Goal: Task Accomplishment & Management: Use online tool/utility

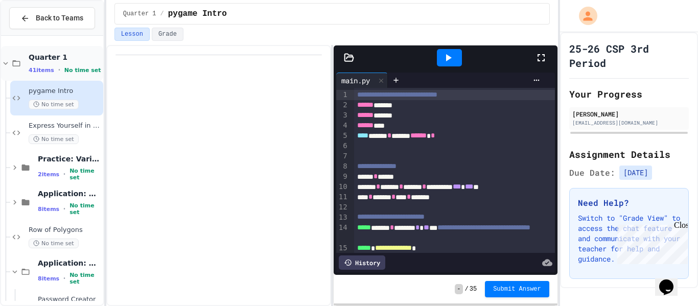
click at [6, 64] on icon at bounding box center [5, 63] width 9 height 9
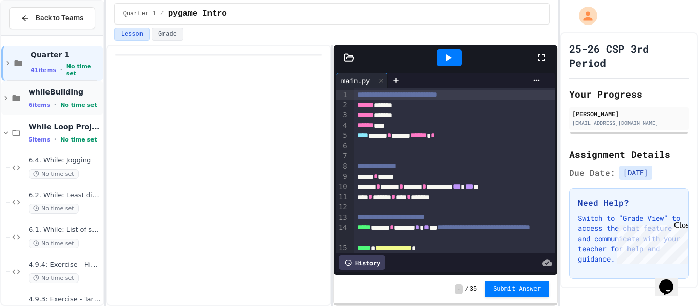
click at [4, 99] on icon at bounding box center [5, 97] width 9 height 9
click at [5, 95] on icon at bounding box center [5, 97] width 9 height 9
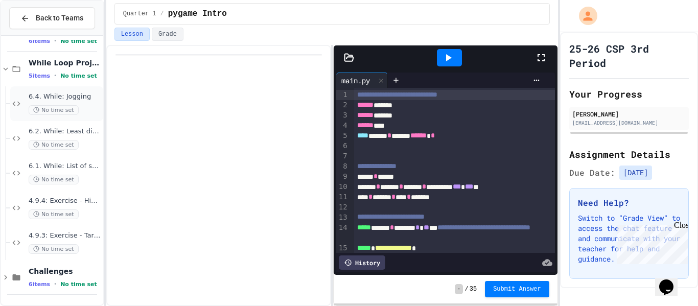
scroll to position [59, 0]
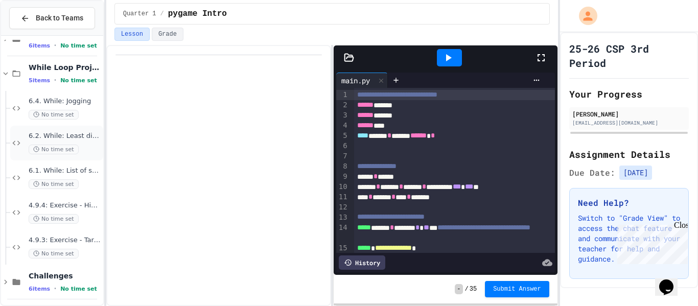
click at [93, 138] on span "6.2. While: Least divisor" at bounding box center [65, 136] width 73 height 9
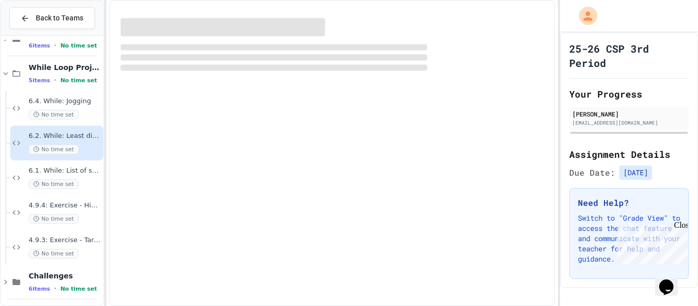
scroll to position [52, 0]
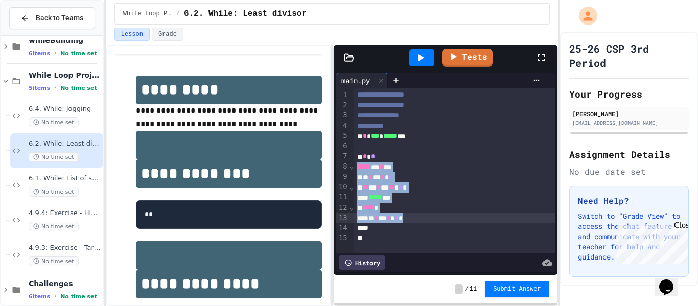
drag, startPoint x: 358, startPoint y: 166, endPoint x: 422, endPoint y: 221, distance: 84.8
click at [422, 221] on div "**********" at bounding box center [454, 170] width 201 height 165
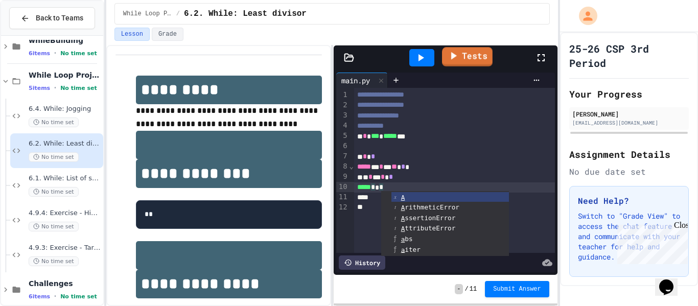
click at [469, 53] on link "Tests" at bounding box center [467, 56] width 51 height 19
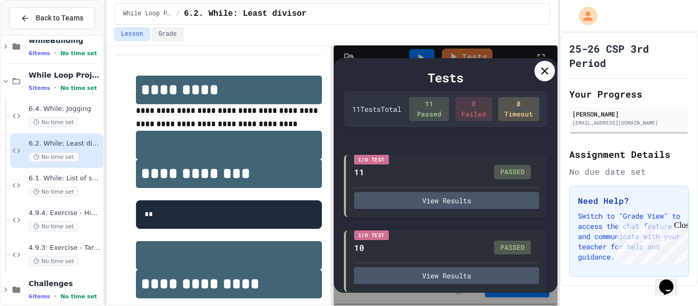
click at [548, 80] on div at bounding box center [544, 71] width 20 height 20
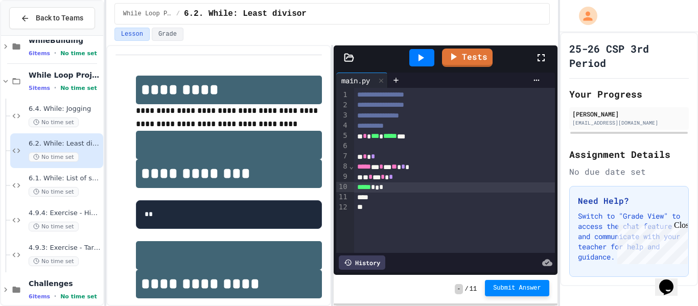
click at [499, 289] on span "Submit Answer" at bounding box center [517, 288] width 48 height 8
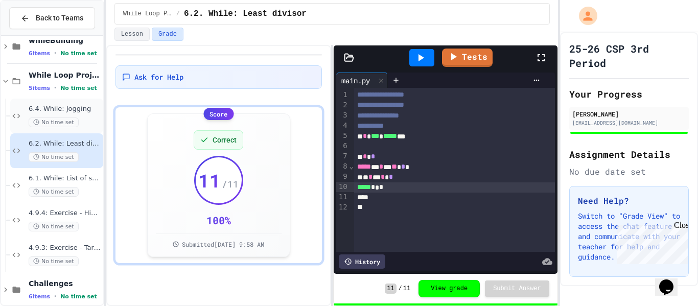
click at [83, 113] on div "6.4. While: Jogging No time set" at bounding box center [65, 116] width 73 height 22
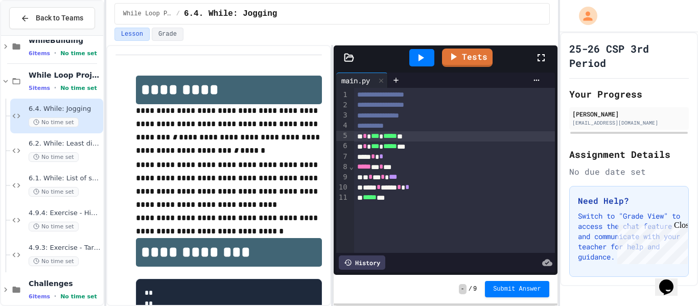
click at [362, 136] on div "* * *** * ***** **" at bounding box center [454, 136] width 201 height 10
click at [486, 137] on div "* * *** * ***** **" at bounding box center [454, 136] width 201 height 10
click at [361, 148] on div "* * *** * ***** ***" at bounding box center [454, 147] width 201 height 10
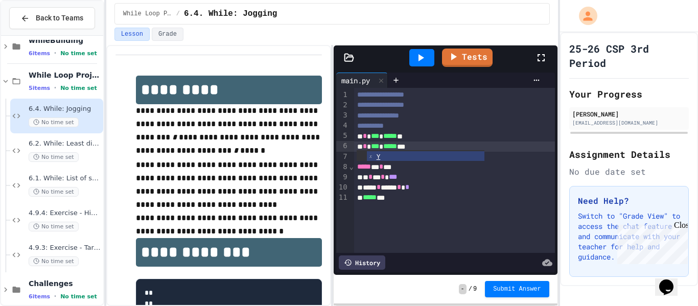
click at [498, 148] on div "* * *** * ***** ***" at bounding box center [454, 147] width 201 height 10
click at [368, 179] on div "* * * * ***" at bounding box center [454, 177] width 201 height 10
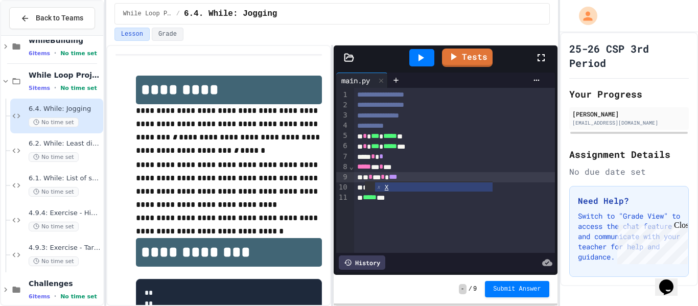
click at [385, 176] on div "* * * * ***" at bounding box center [454, 177] width 201 height 10
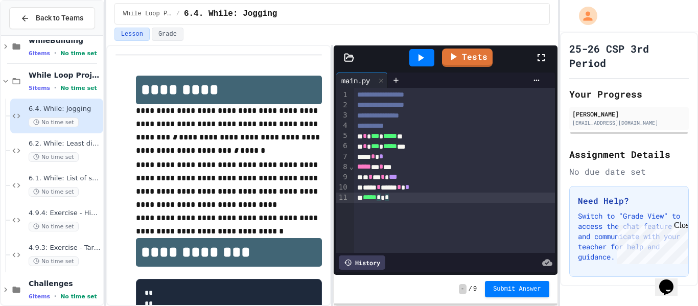
click at [394, 199] on div "***** * * *" at bounding box center [454, 198] width 201 height 10
click at [365, 198] on span "*****" at bounding box center [370, 197] width 14 height 7
click at [461, 58] on link "Tests" at bounding box center [466, 55] width 45 height 19
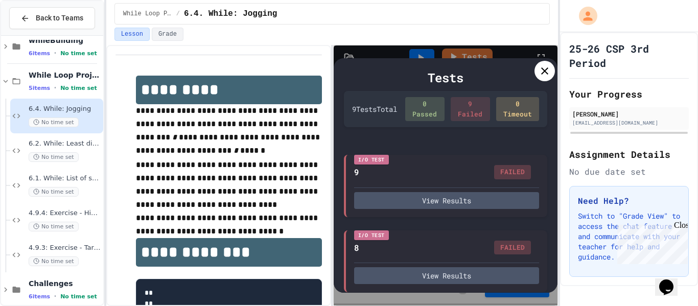
click at [543, 74] on icon at bounding box center [544, 71] width 12 height 12
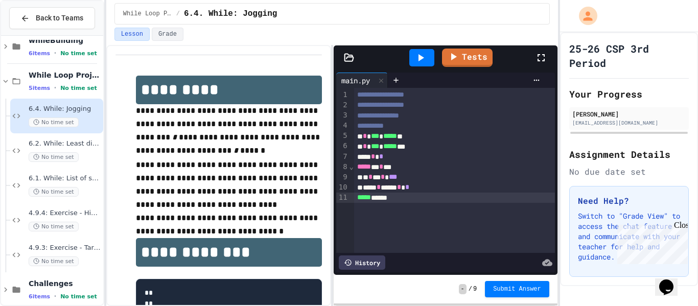
click at [385, 168] on div "***** * * **" at bounding box center [454, 167] width 201 height 10
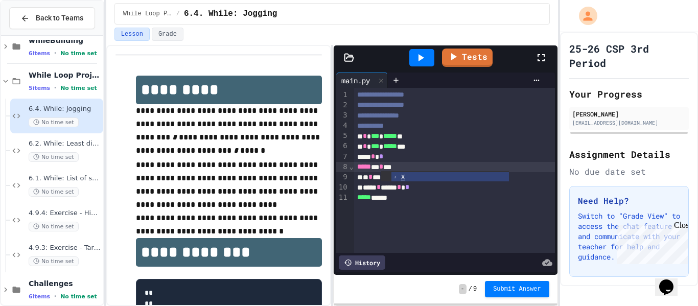
click at [402, 167] on div "***** * * **" at bounding box center [454, 167] width 201 height 10
click at [480, 58] on link "Tests" at bounding box center [467, 56] width 51 height 19
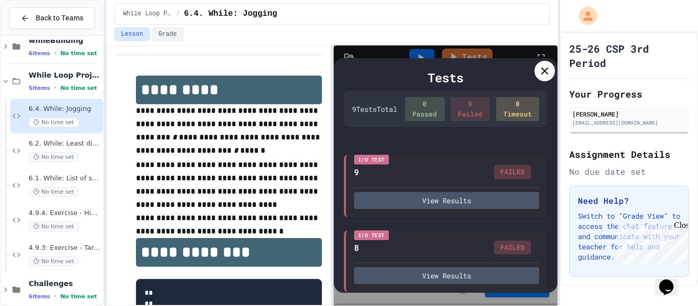
click at [540, 77] on icon at bounding box center [544, 71] width 12 height 12
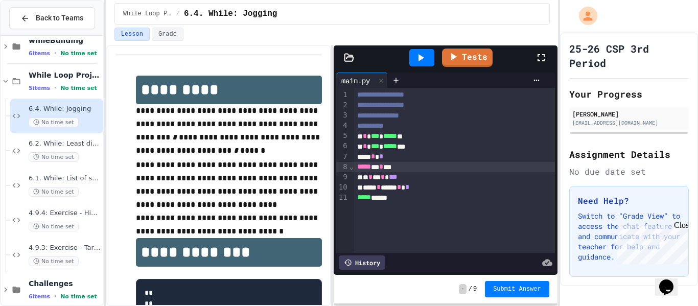
click at [446, 134] on div "* * *** * ***** **" at bounding box center [454, 136] width 201 height 10
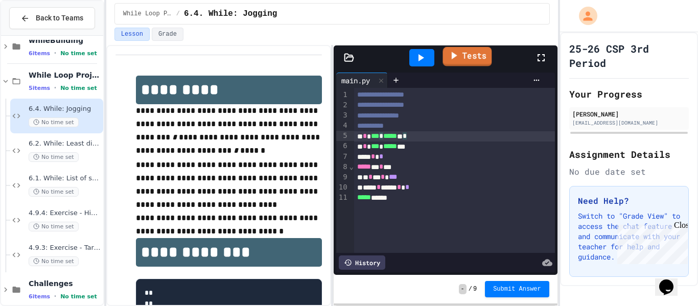
click at [459, 56] on icon at bounding box center [454, 55] width 12 height 13
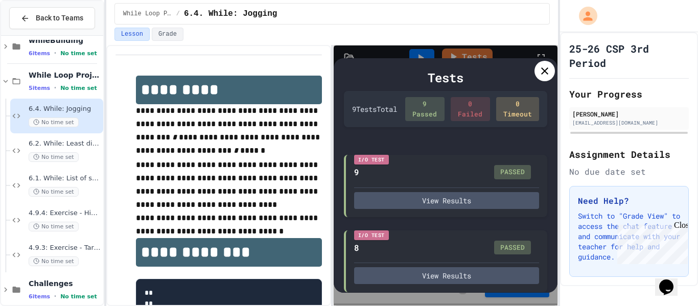
click at [544, 74] on icon at bounding box center [544, 71] width 12 height 12
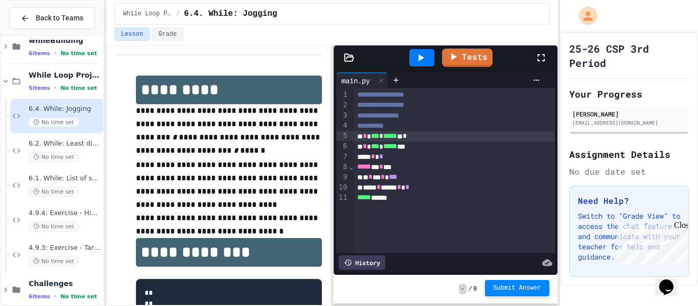
click at [493, 293] on button "Submit Answer" at bounding box center [517, 288] width 64 height 16
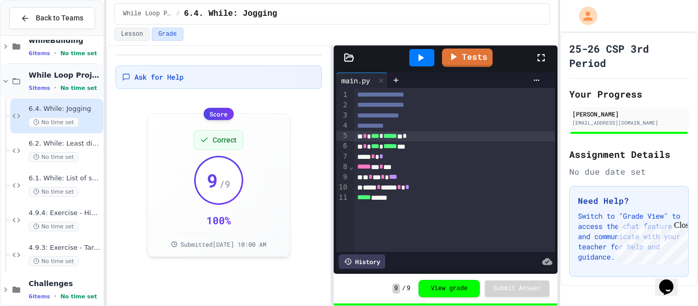
click at [2, 77] on icon at bounding box center [5, 81] width 9 height 9
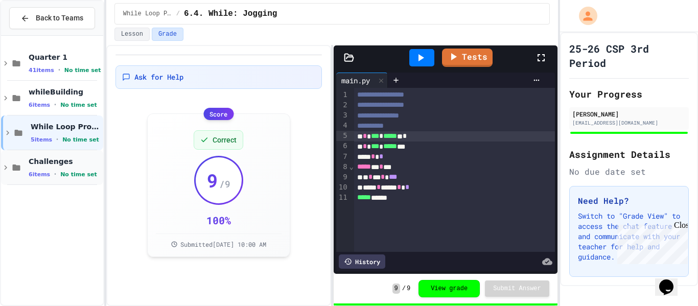
click at [3, 163] on icon at bounding box center [5, 167] width 9 height 9
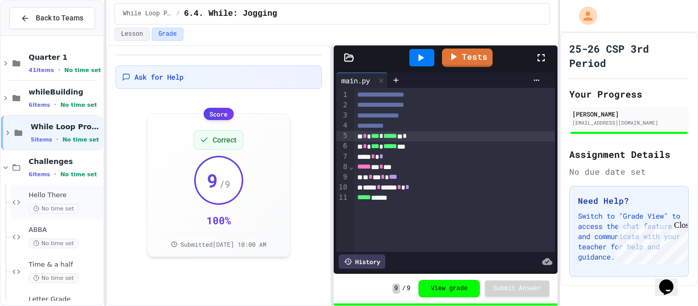
click at [21, 196] on div "Hello There No time set" at bounding box center [56, 202] width 93 height 35
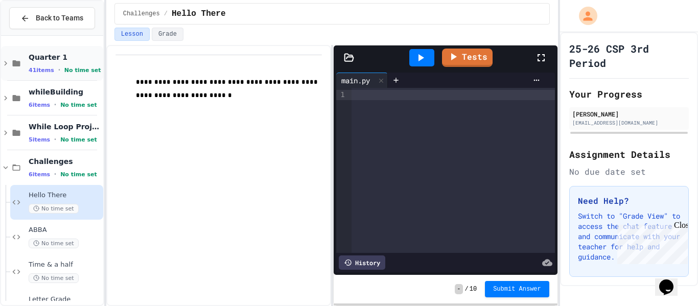
click at [6, 71] on div "Quarter 1 41 items • No time set" at bounding box center [52, 63] width 102 height 35
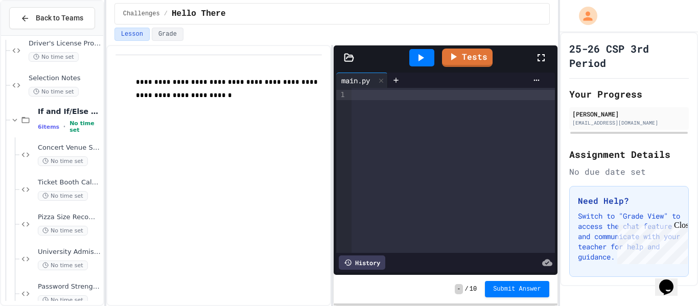
scroll to position [884, 0]
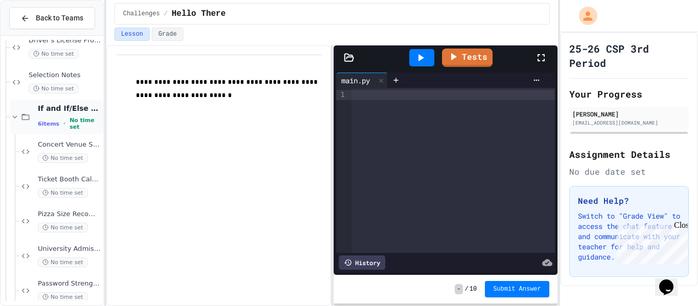
click at [13, 115] on icon at bounding box center [14, 116] width 9 height 9
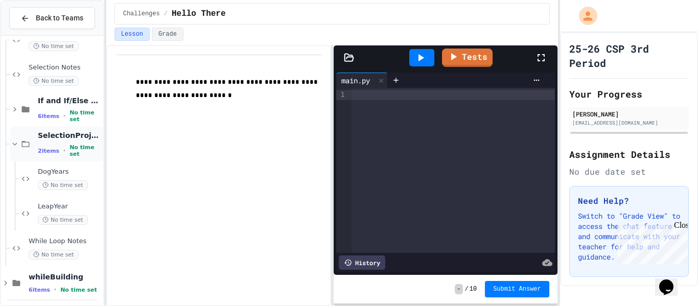
scroll to position [891, 0]
click at [13, 111] on icon at bounding box center [14, 109] width 9 height 9
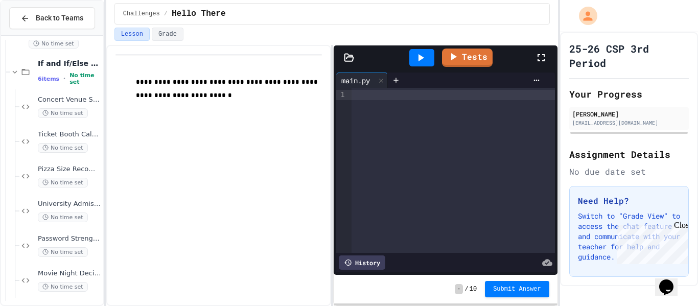
scroll to position [930, 0]
click at [83, 145] on span "No time set" at bounding box center [63, 147] width 50 height 10
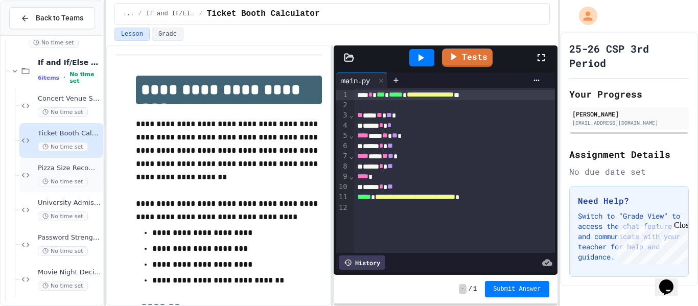
click at [90, 168] on span "Pizza Size Recommender" at bounding box center [69, 168] width 63 height 9
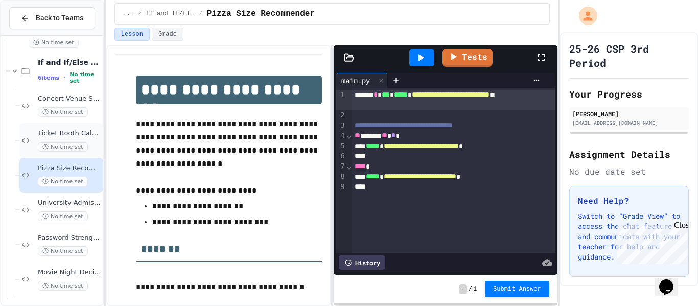
click at [87, 145] on div "No time set" at bounding box center [69, 147] width 63 height 10
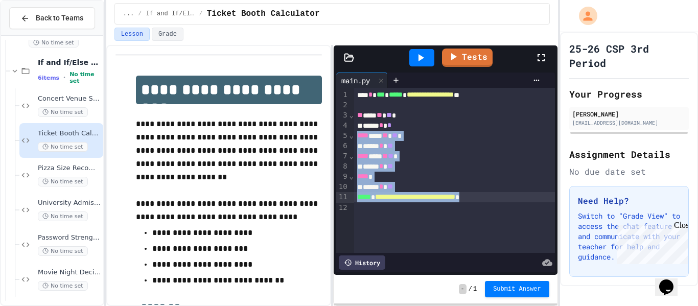
drag, startPoint x: 357, startPoint y: 137, endPoint x: 530, endPoint y: 199, distance: 183.9
click at [530, 199] on div "**********" at bounding box center [454, 170] width 201 height 165
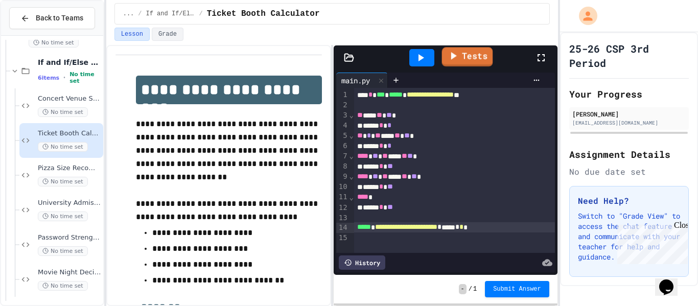
click at [449, 59] on icon at bounding box center [452, 56] width 12 height 13
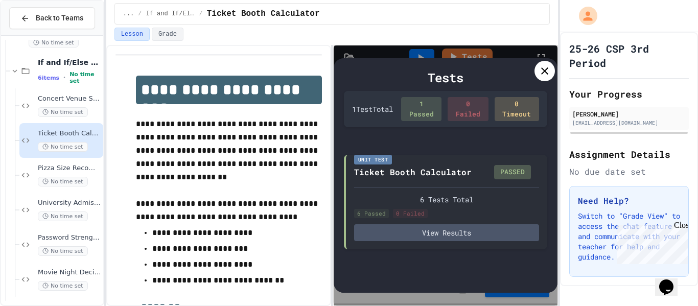
click at [547, 66] on icon at bounding box center [544, 71] width 12 height 12
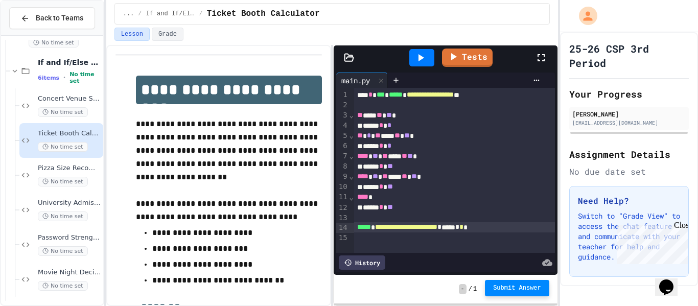
click at [507, 291] on span "Submit Answer" at bounding box center [517, 288] width 48 height 8
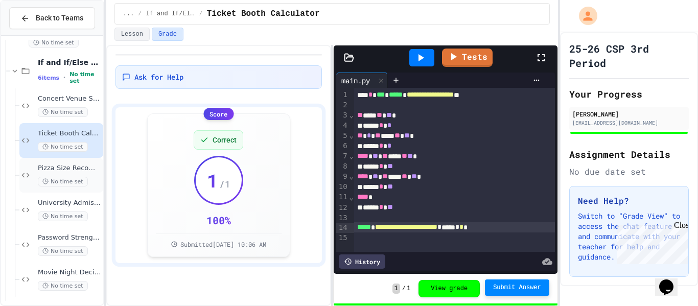
click at [82, 166] on span "Pizza Size Recommender" at bounding box center [69, 168] width 63 height 9
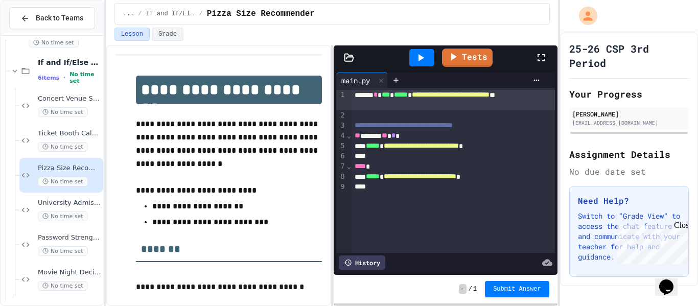
click at [423, 145] on span "**********" at bounding box center [421, 145] width 75 height 7
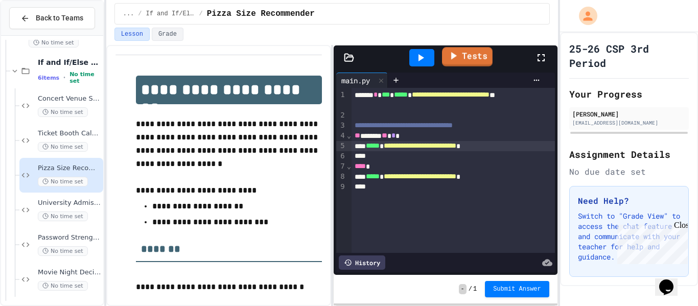
click at [466, 54] on link "Tests" at bounding box center [467, 56] width 51 height 19
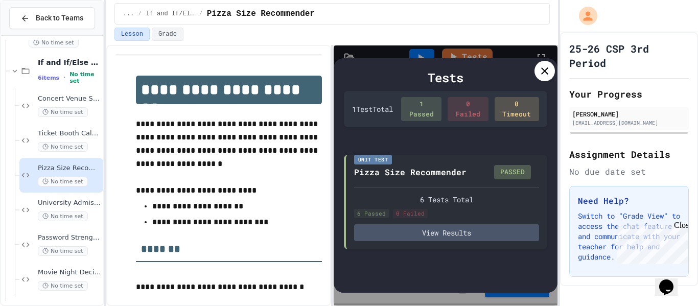
click at [547, 68] on icon at bounding box center [544, 70] width 7 height 7
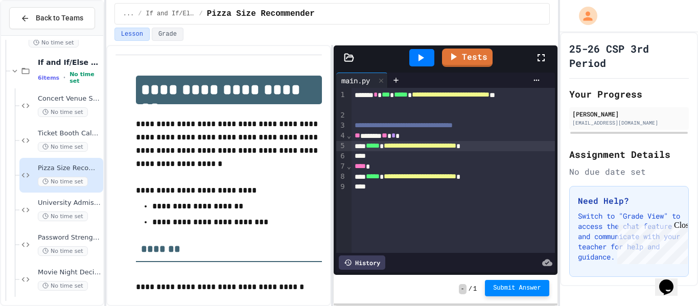
click at [502, 291] on span "Submit Answer" at bounding box center [517, 288] width 48 height 8
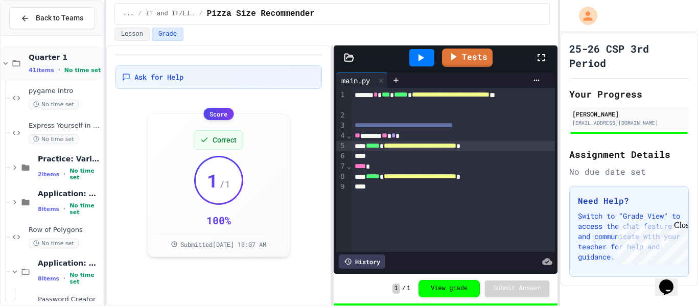
click at [4, 65] on icon at bounding box center [5, 63] width 9 height 9
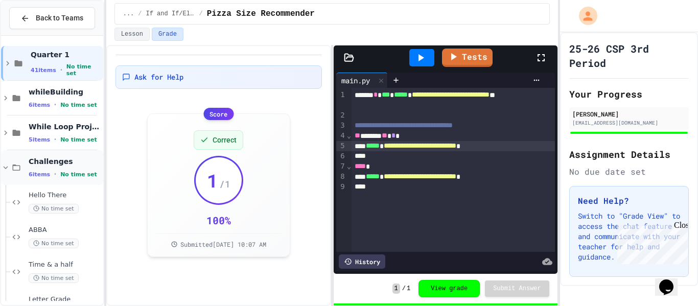
click at [5, 166] on icon at bounding box center [5, 167] width 9 height 9
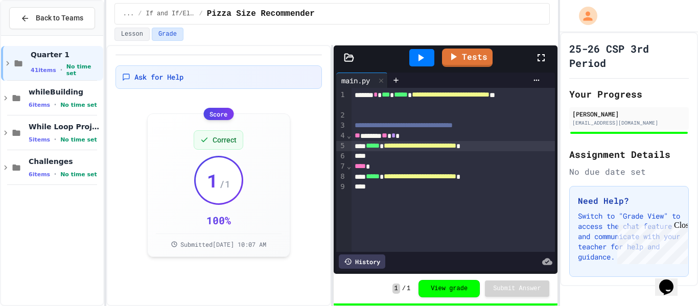
click at [683, 224] on div "Close" at bounding box center [680, 227] width 13 height 13
click at [2, 134] on icon at bounding box center [5, 132] width 9 height 9
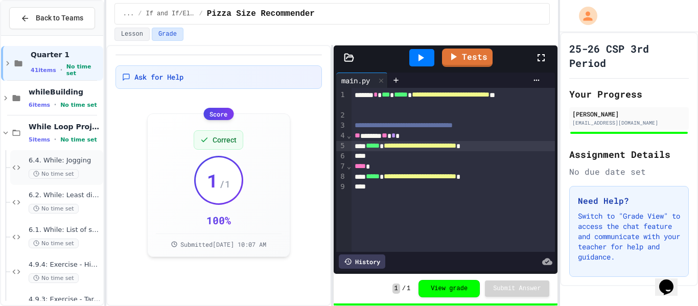
scroll to position [64, 0]
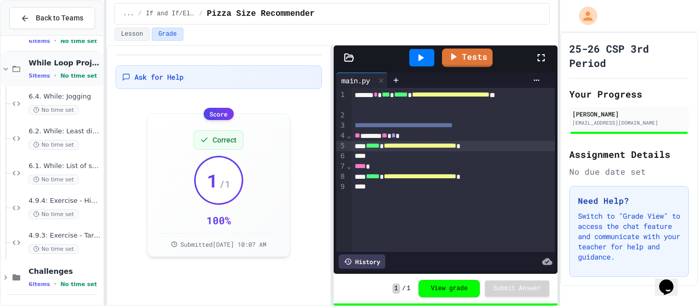
click at [8, 69] on icon at bounding box center [5, 68] width 9 height 9
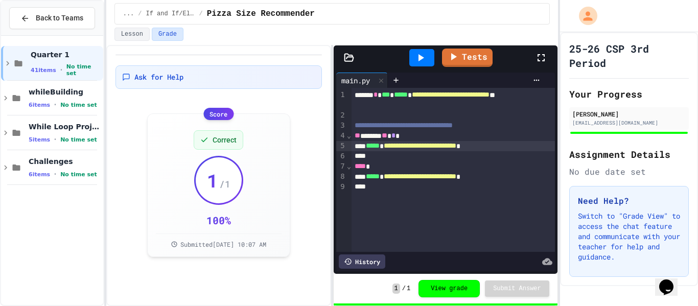
scroll to position [0, 0]
click at [5, 63] on icon at bounding box center [7, 63] width 9 height 9
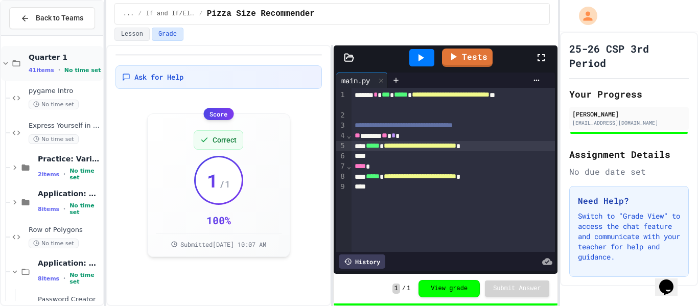
click at [7, 63] on icon at bounding box center [6, 63] width 5 height 3
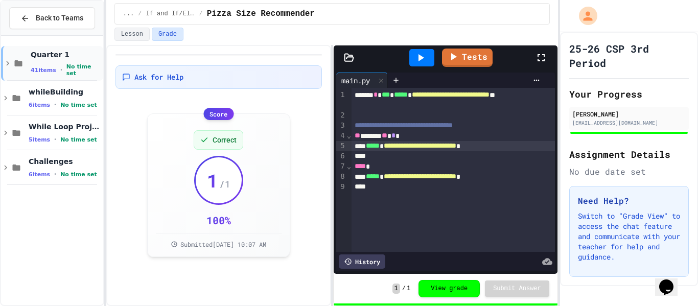
click at [9, 61] on icon at bounding box center [7, 63] width 9 height 9
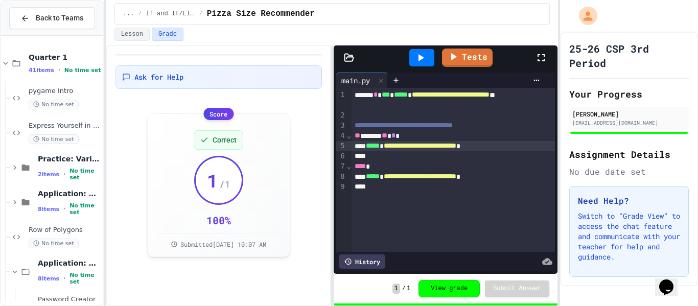
click at [9, 61] on icon at bounding box center [5, 63] width 9 height 9
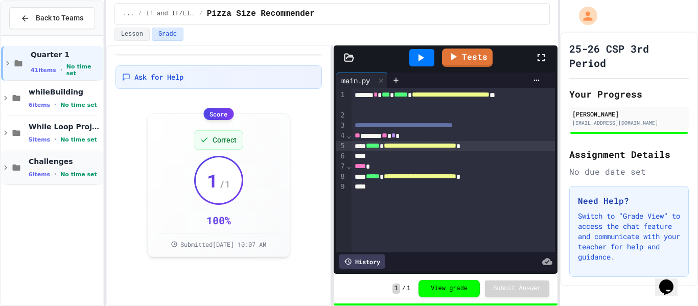
click at [5, 167] on icon at bounding box center [5, 167] width 9 height 9
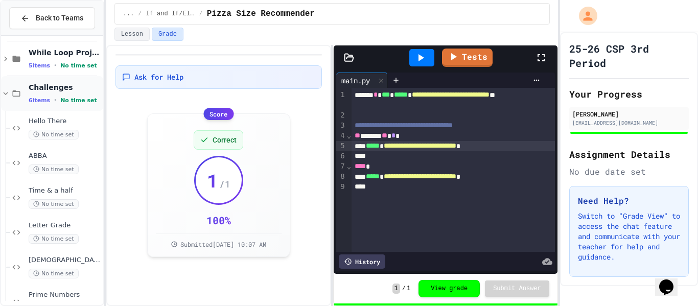
scroll to position [99, 0]
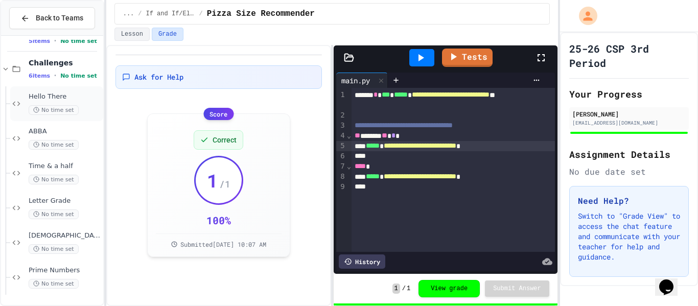
click at [74, 95] on span "Hello There" at bounding box center [65, 96] width 73 height 9
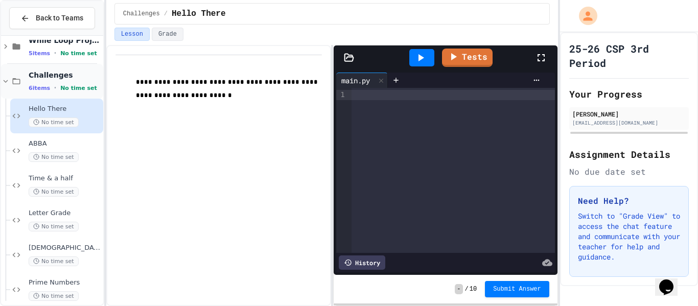
click at [5, 83] on icon at bounding box center [5, 81] width 9 height 9
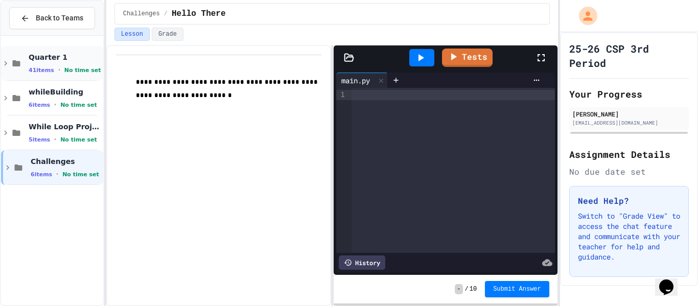
click at [8, 65] on icon at bounding box center [5, 63] width 9 height 9
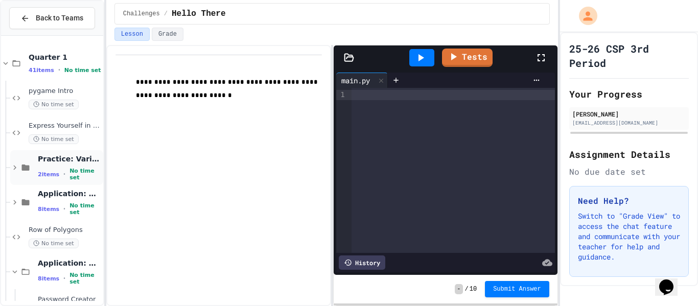
click at [16, 168] on icon at bounding box center [14, 167] width 9 height 9
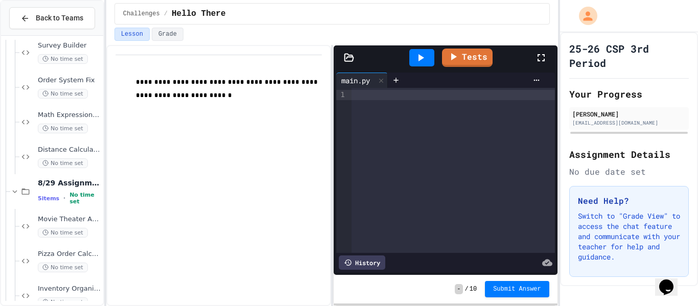
scroll to position [396, 0]
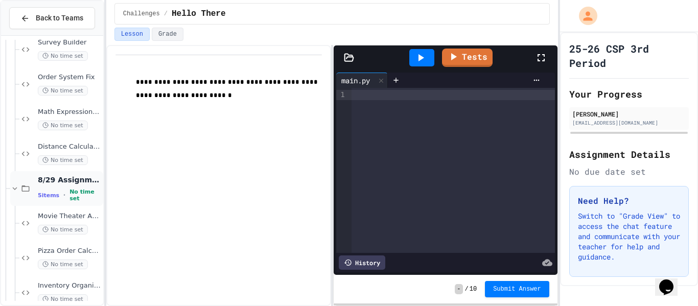
click at [15, 190] on icon at bounding box center [14, 188] width 9 height 9
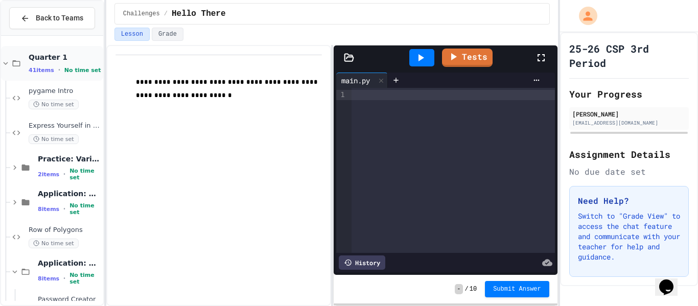
click at [5, 61] on icon at bounding box center [5, 63] width 9 height 9
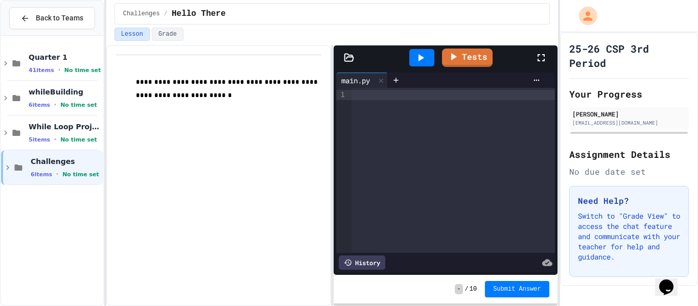
click at [426, 92] on div at bounding box center [452, 95] width 203 height 10
click at [7, 100] on icon at bounding box center [5, 97] width 9 height 9
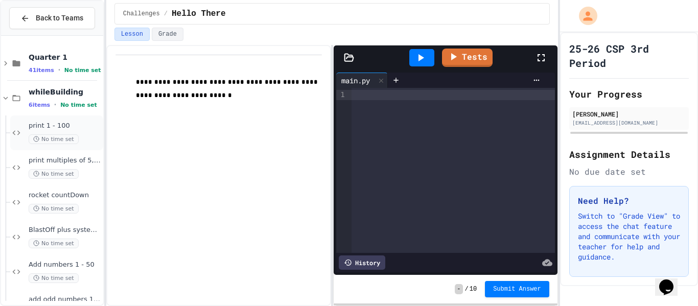
click at [83, 129] on span "print 1 - 100" at bounding box center [65, 126] width 73 height 9
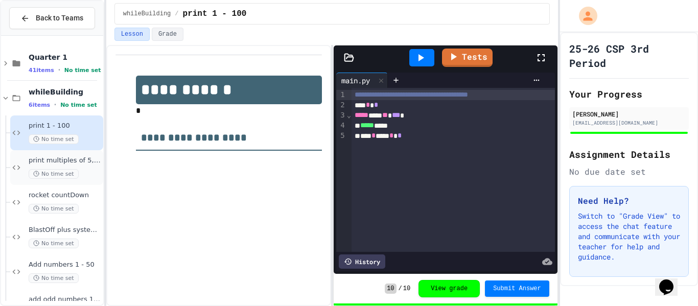
click at [90, 163] on span "print multiples of 5, 1-100" at bounding box center [65, 160] width 73 height 9
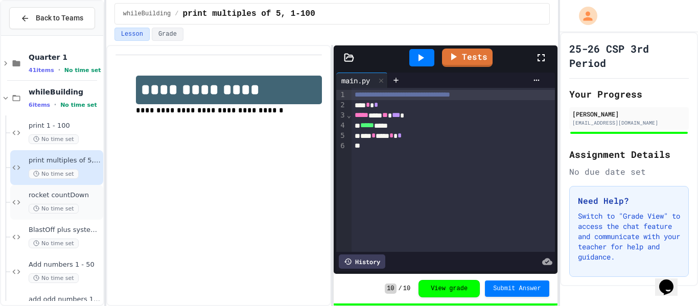
click at [81, 194] on span "rocket countDown" at bounding box center [65, 195] width 73 height 9
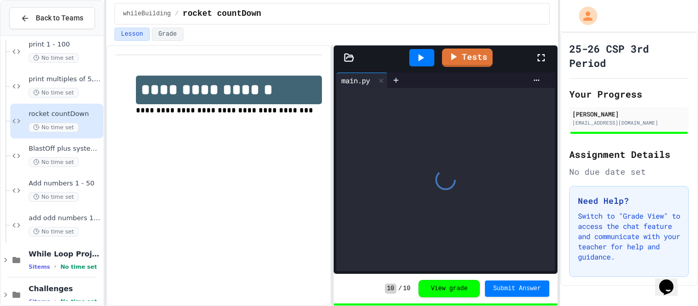
scroll to position [86, 0]
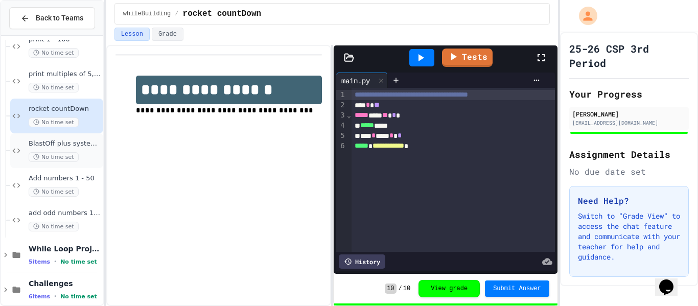
click at [79, 147] on span "BlastOff plus system check" at bounding box center [65, 143] width 73 height 9
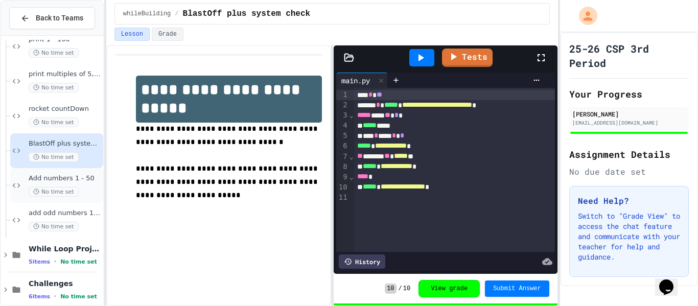
click at [76, 179] on span "Add numbers 1 - 50" at bounding box center [65, 178] width 73 height 9
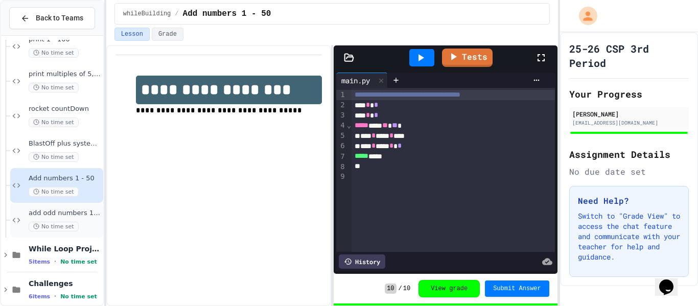
click at [82, 213] on span "add odd numbers 1-1000" at bounding box center [65, 213] width 73 height 9
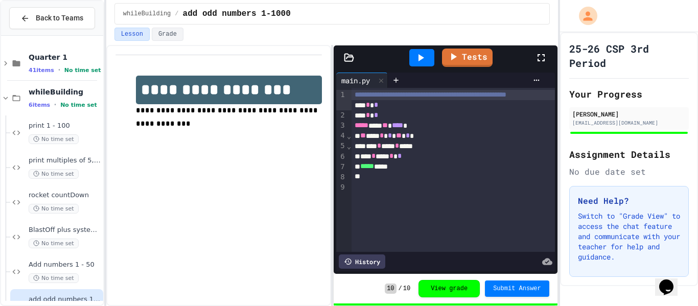
click at [0, 99] on div "Back to Teams Quarter 1 41 items • No time set whileBuilding 6 items • No time …" at bounding box center [52, 153] width 104 height 306
click at [4, 99] on icon at bounding box center [5, 97] width 9 height 9
